Goal: Task Accomplishment & Management: Use online tool/utility

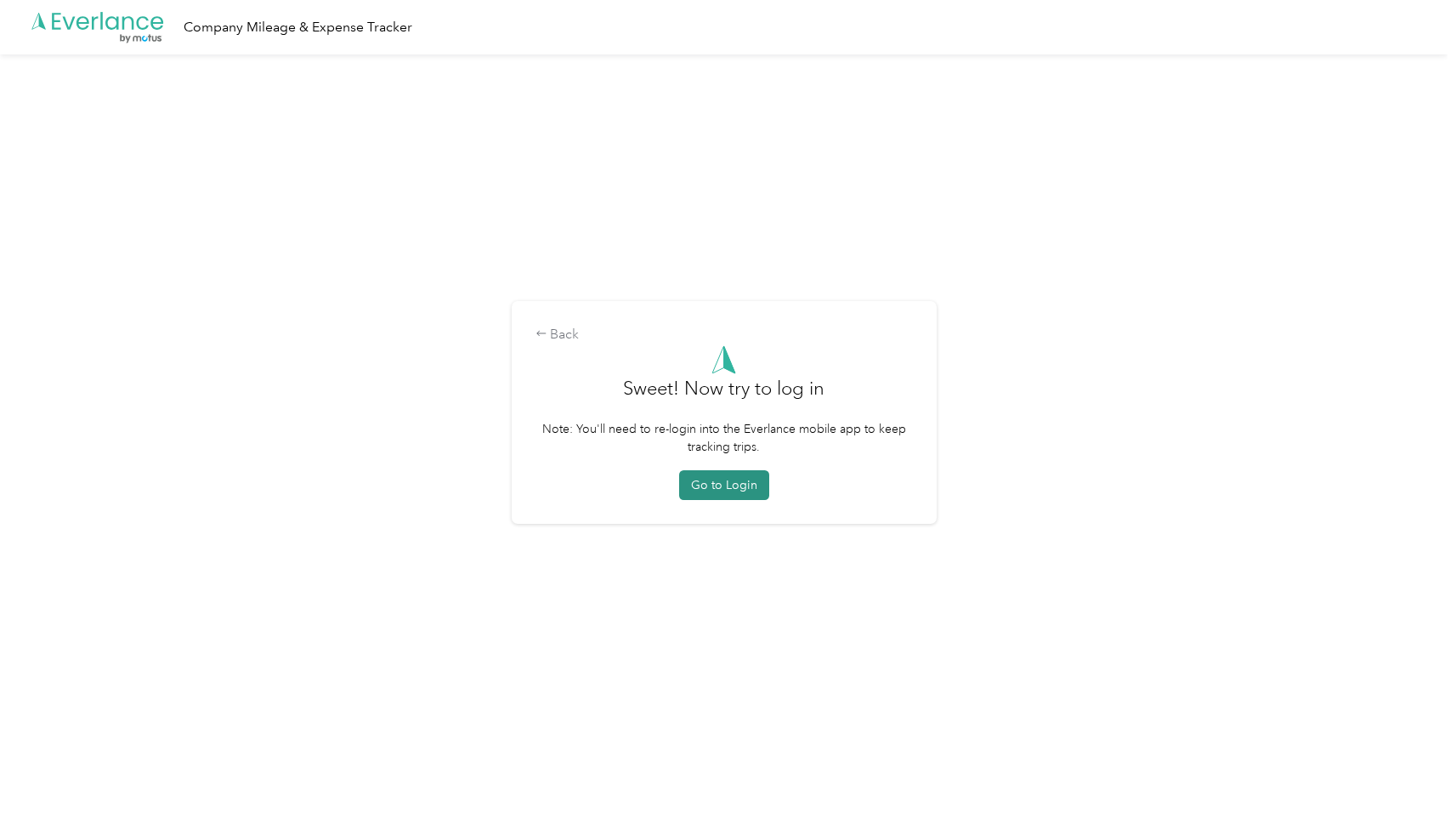
click at [740, 492] on button "Go to Login" at bounding box center [724, 485] width 90 height 29
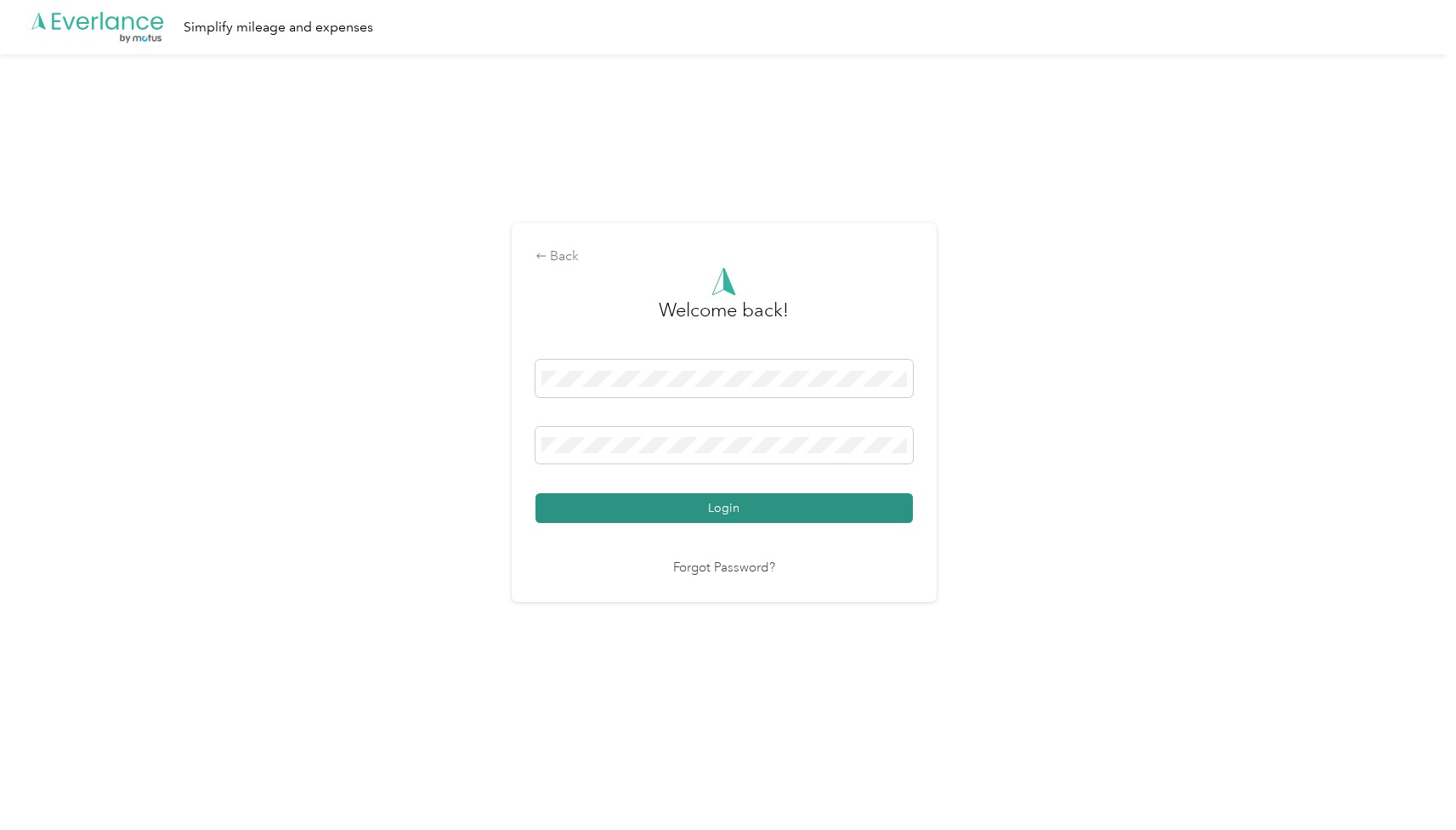
click at [725, 519] on button "Login" at bounding box center [724, 507] width 377 height 29
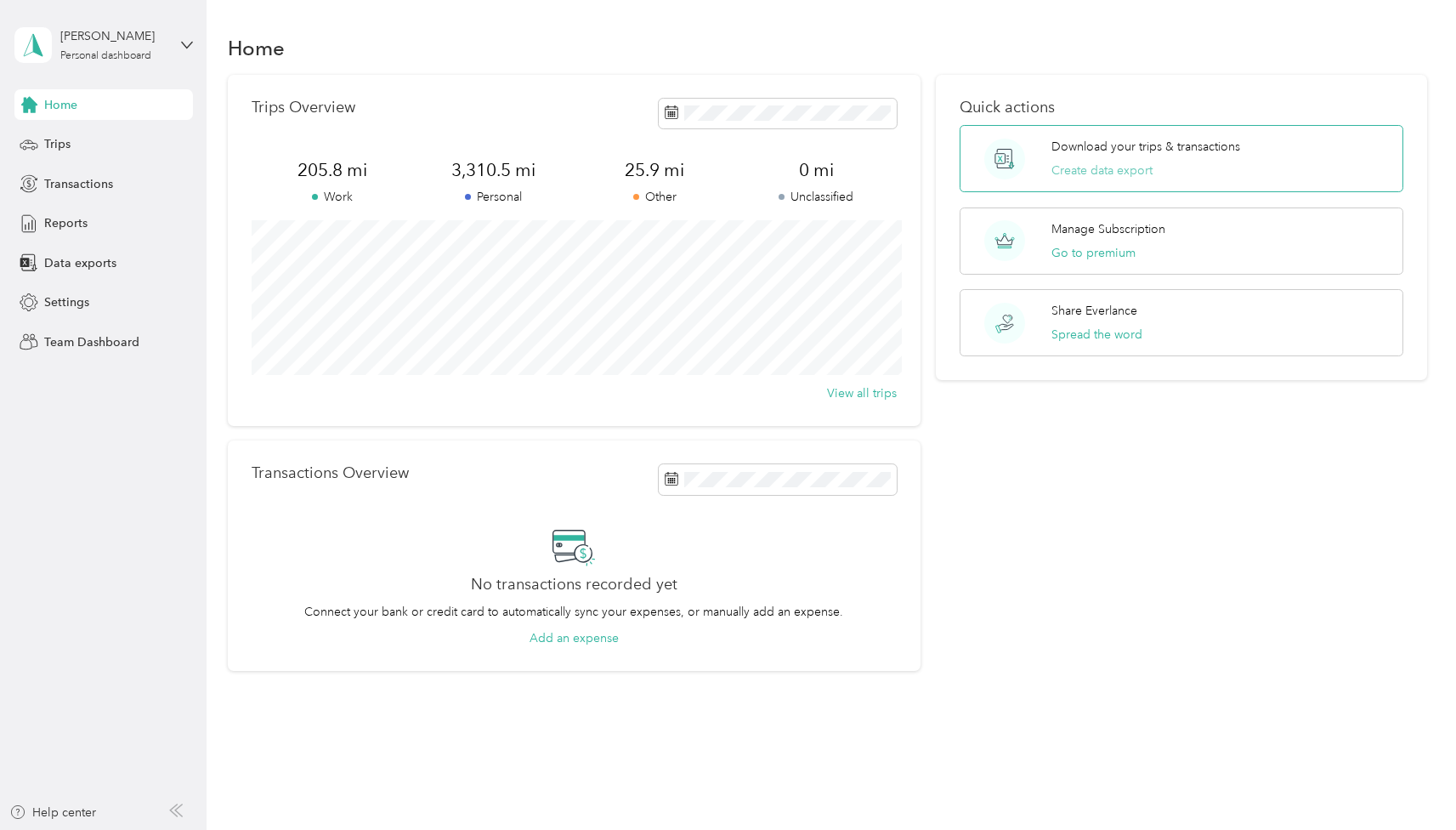
click at [1138, 171] on button "Create data export" at bounding box center [1102, 171] width 101 height 18
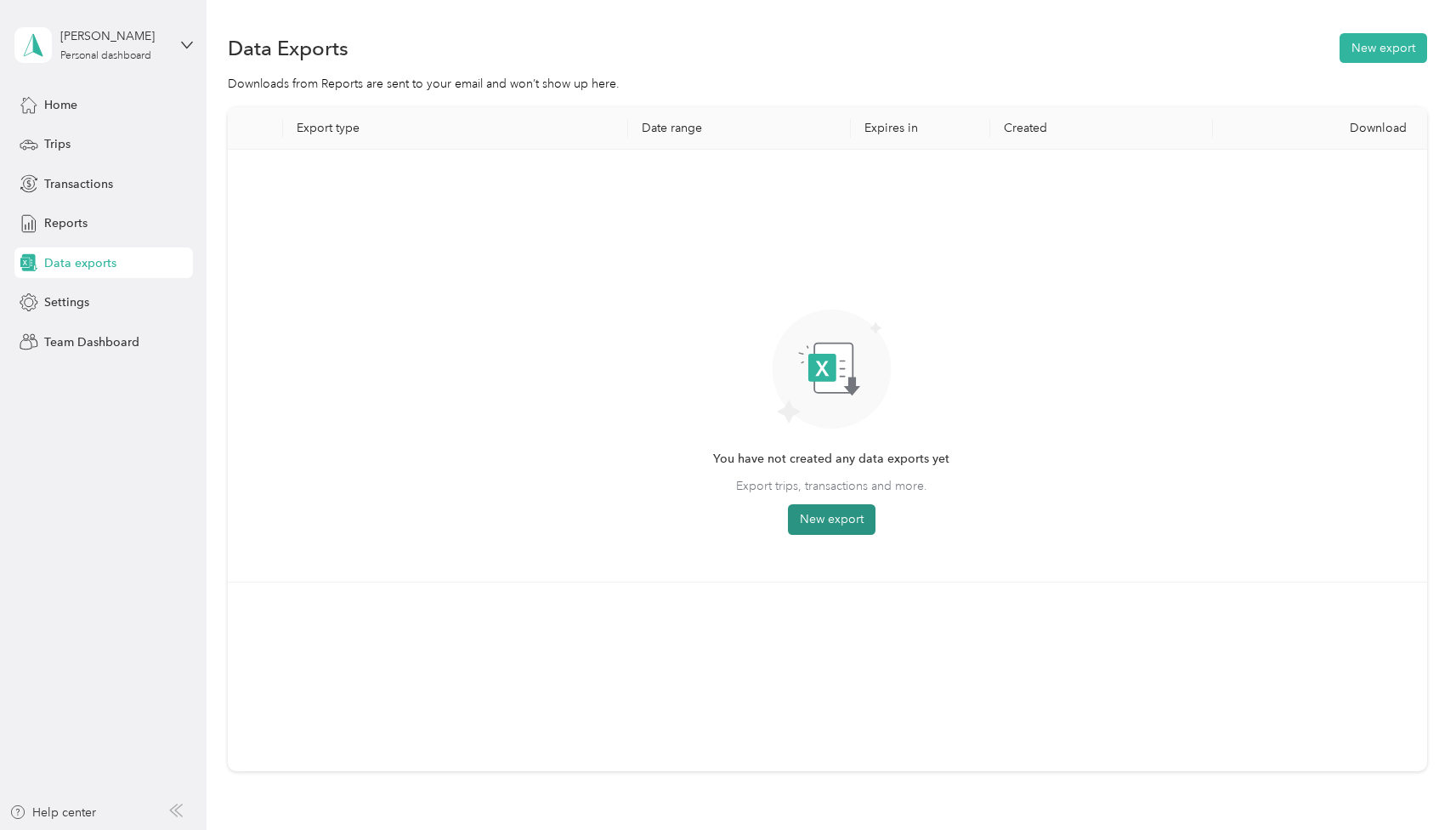
click at [815, 518] on button "New export" at bounding box center [832, 520] width 87 height 30
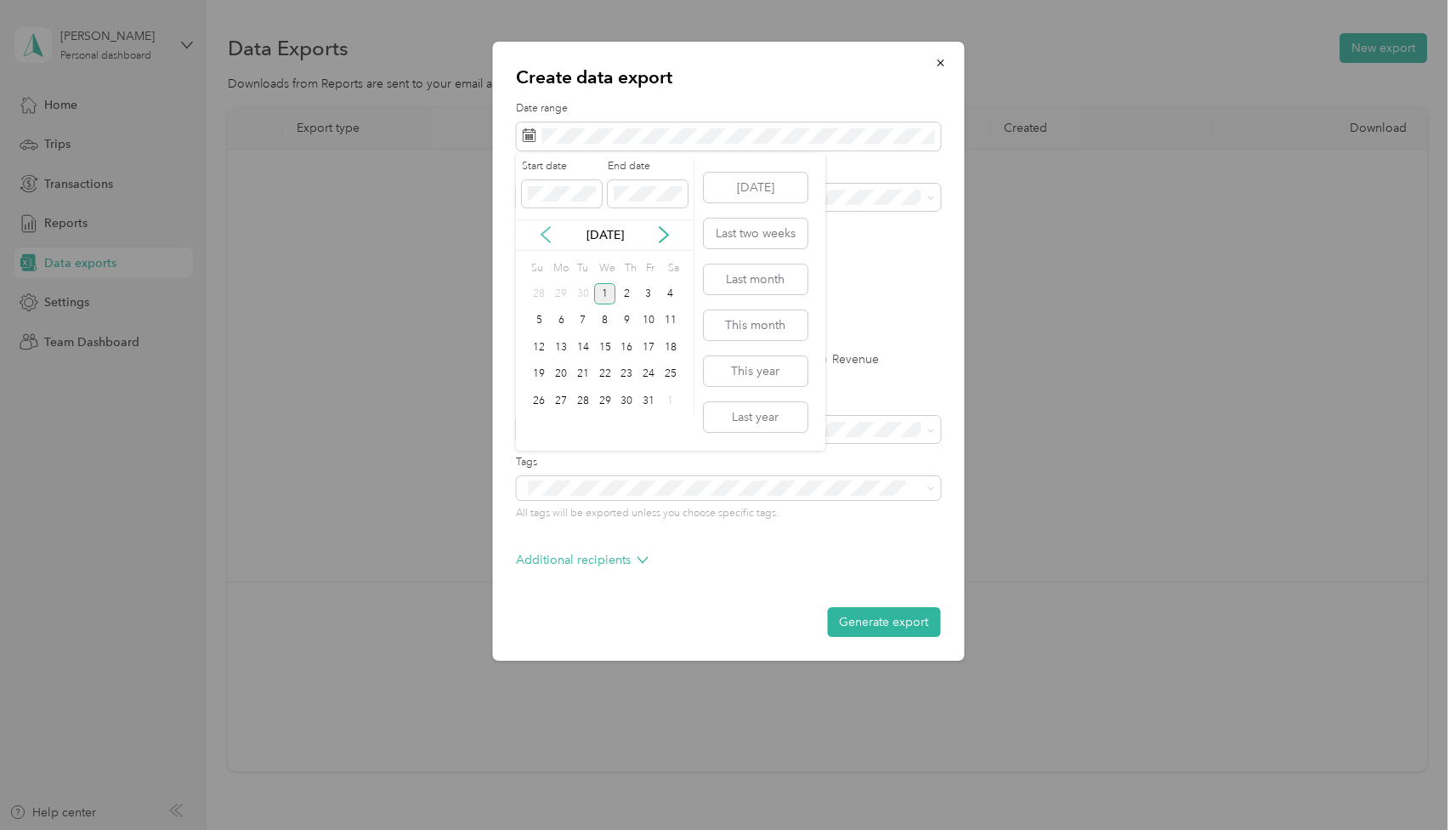
click at [551, 230] on icon at bounding box center [545, 234] width 17 height 17
click at [564, 289] on div "1" at bounding box center [560, 294] width 22 height 21
click at [580, 397] on div "30" at bounding box center [583, 401] width 22 height 21
click at [549, 258] on div "Work" at bounding box center [728, 255] width 400 height 18
click at [653, 300] on label "PDF" at bounding box center [659, 296] width 41 height 12
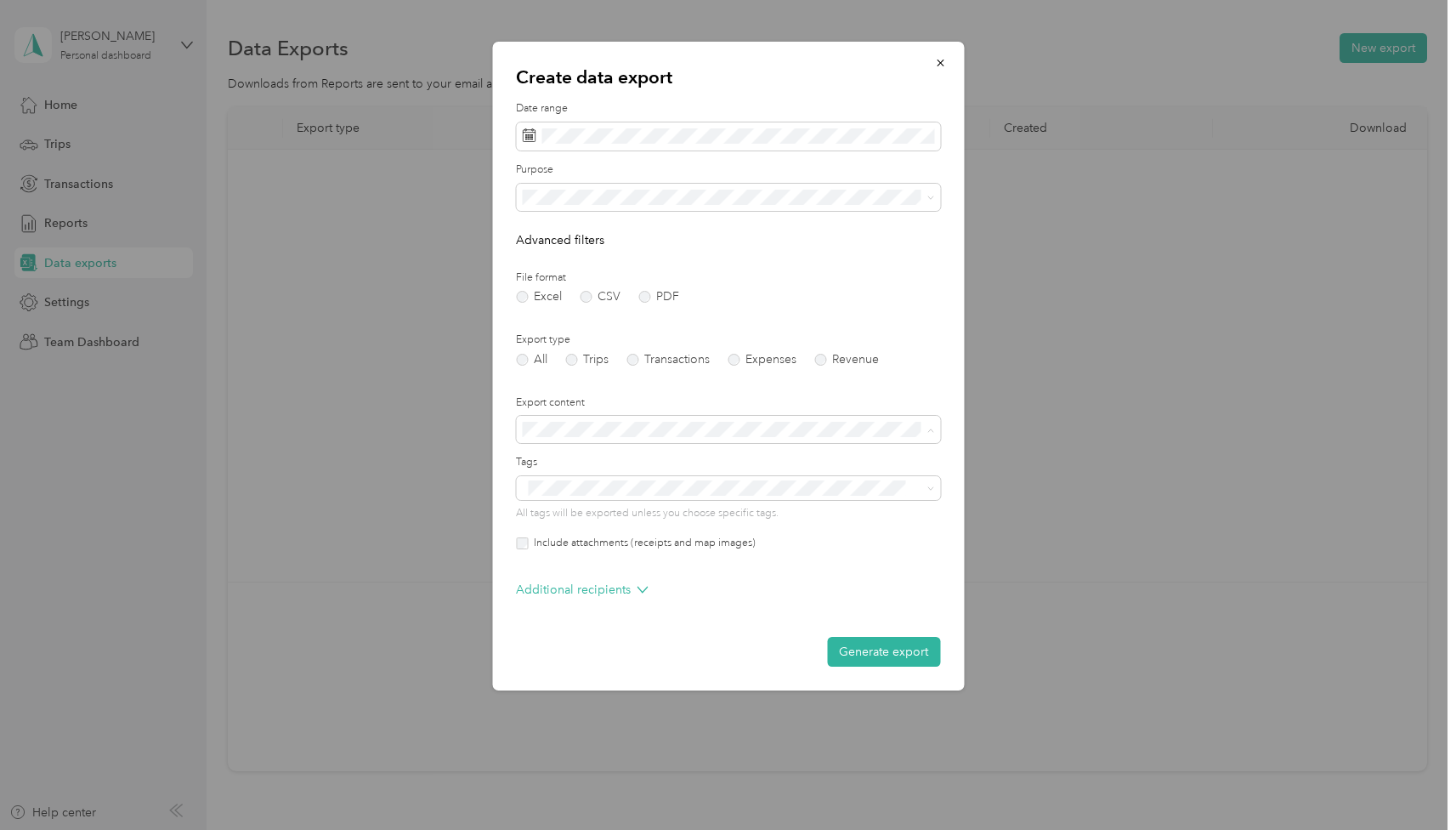
click at [631, 458] on div "Summary only" at bounding box center [728, 461] width 400 height 18
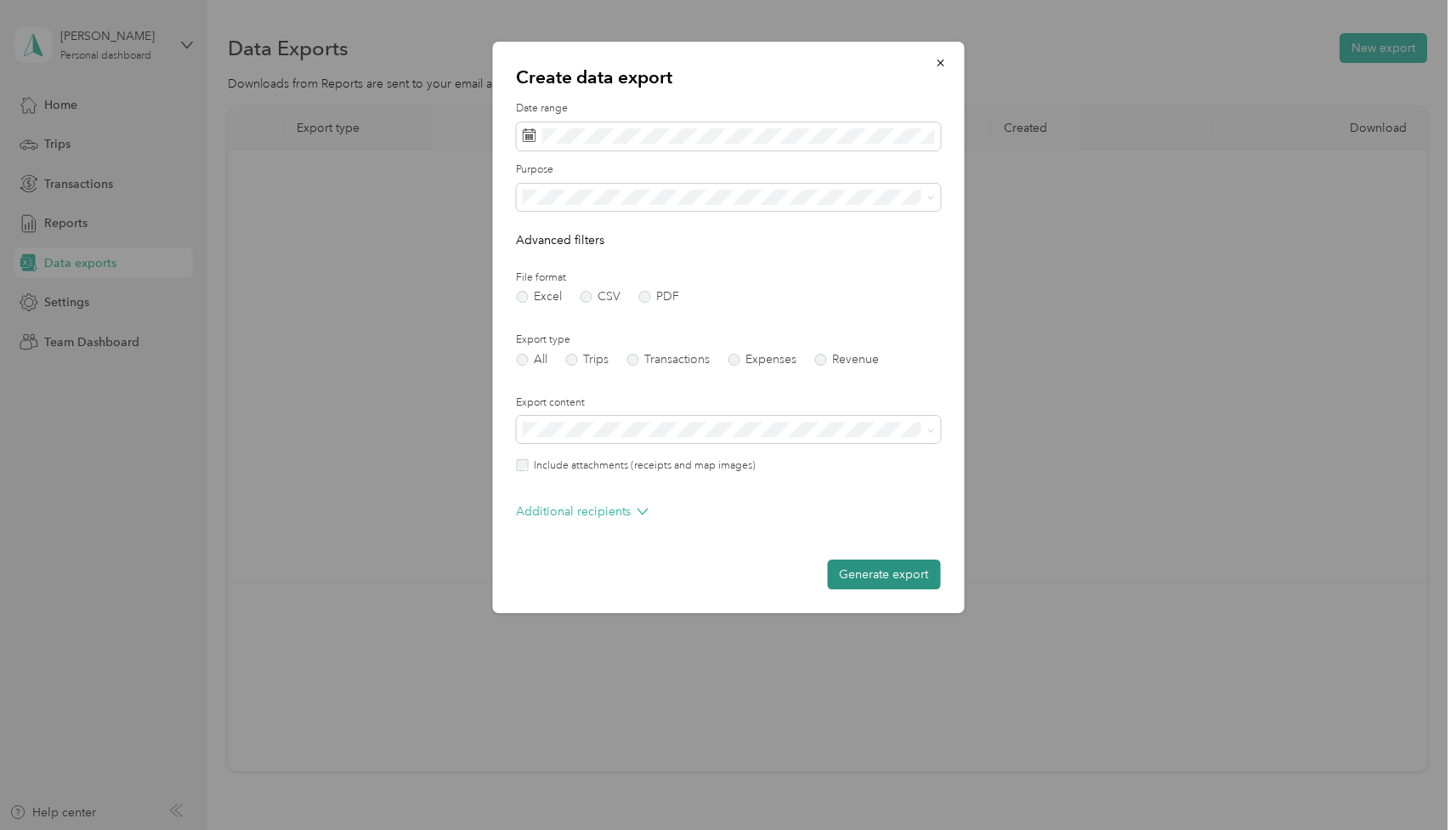
click at [866, 572] on button "Generate export" at bounding box center [883, 574] width 113 height 29
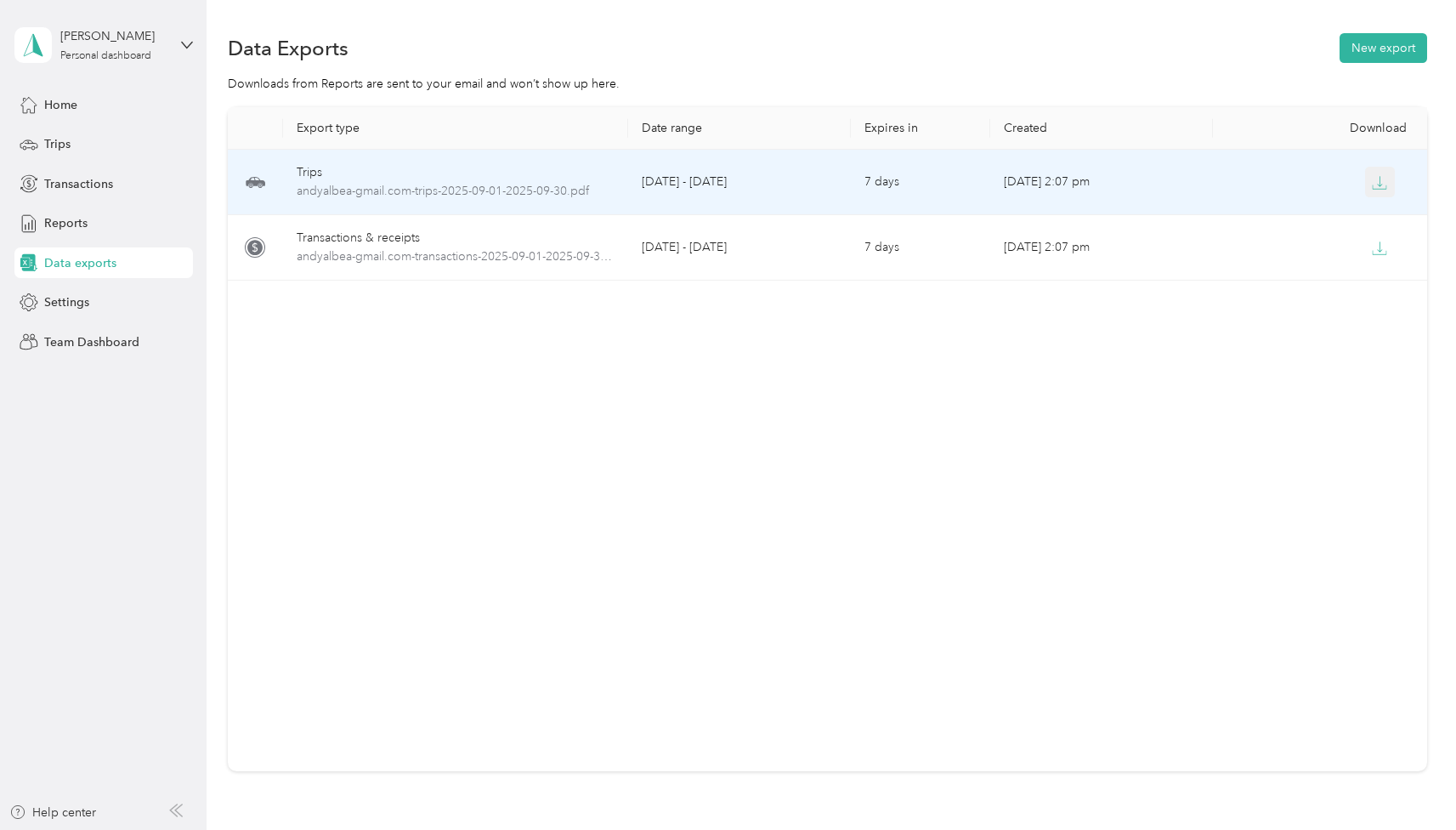
click at [1378, 181] on icon "button" at bounding box center [1380, 182] width 15 height 15
